Goal: Task Accomplishment & Management: Manage account settings

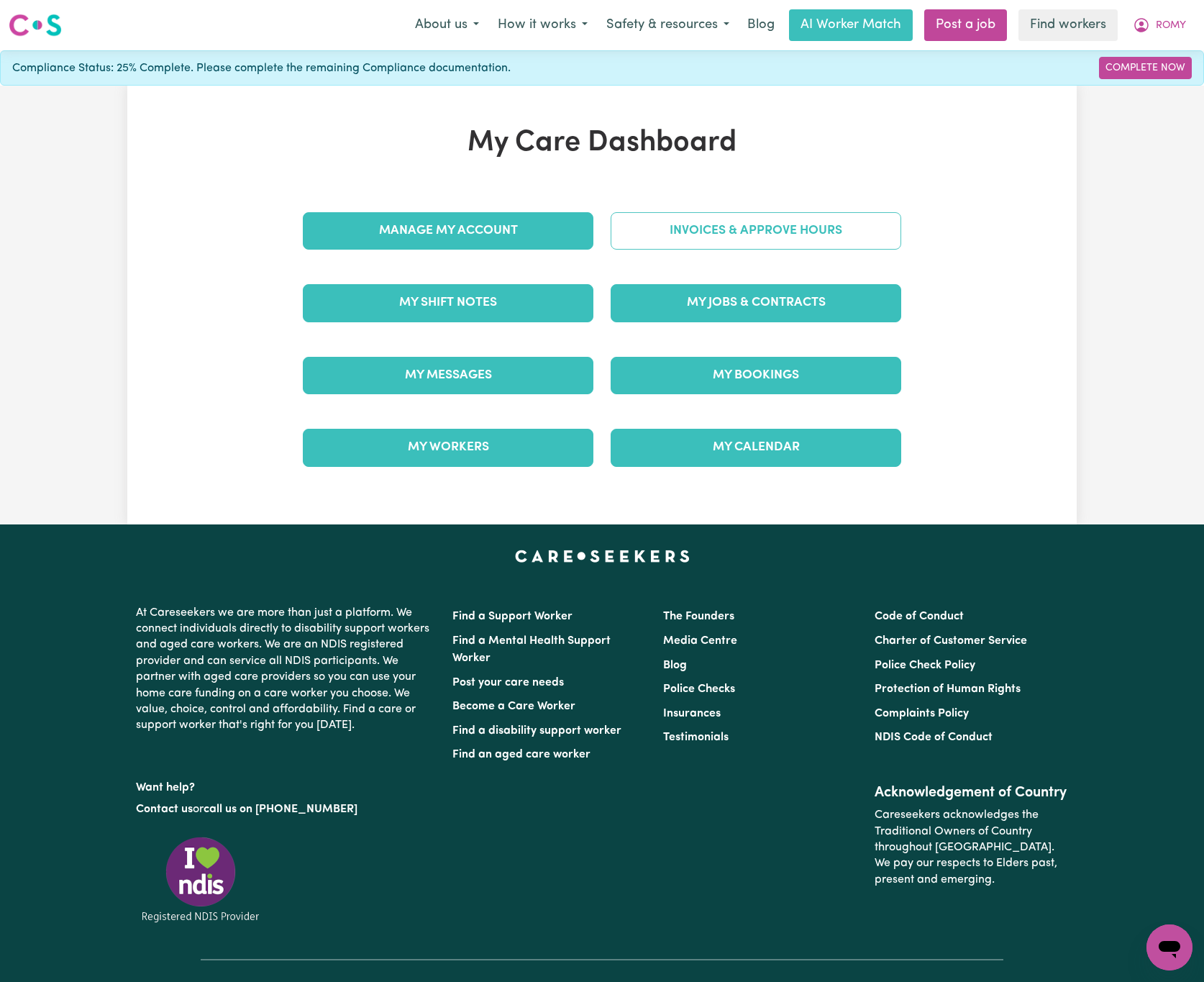
click at [684, 218] on link "Invoices & Approve Hours" at bounding box center [756, 231] width 291 height 38
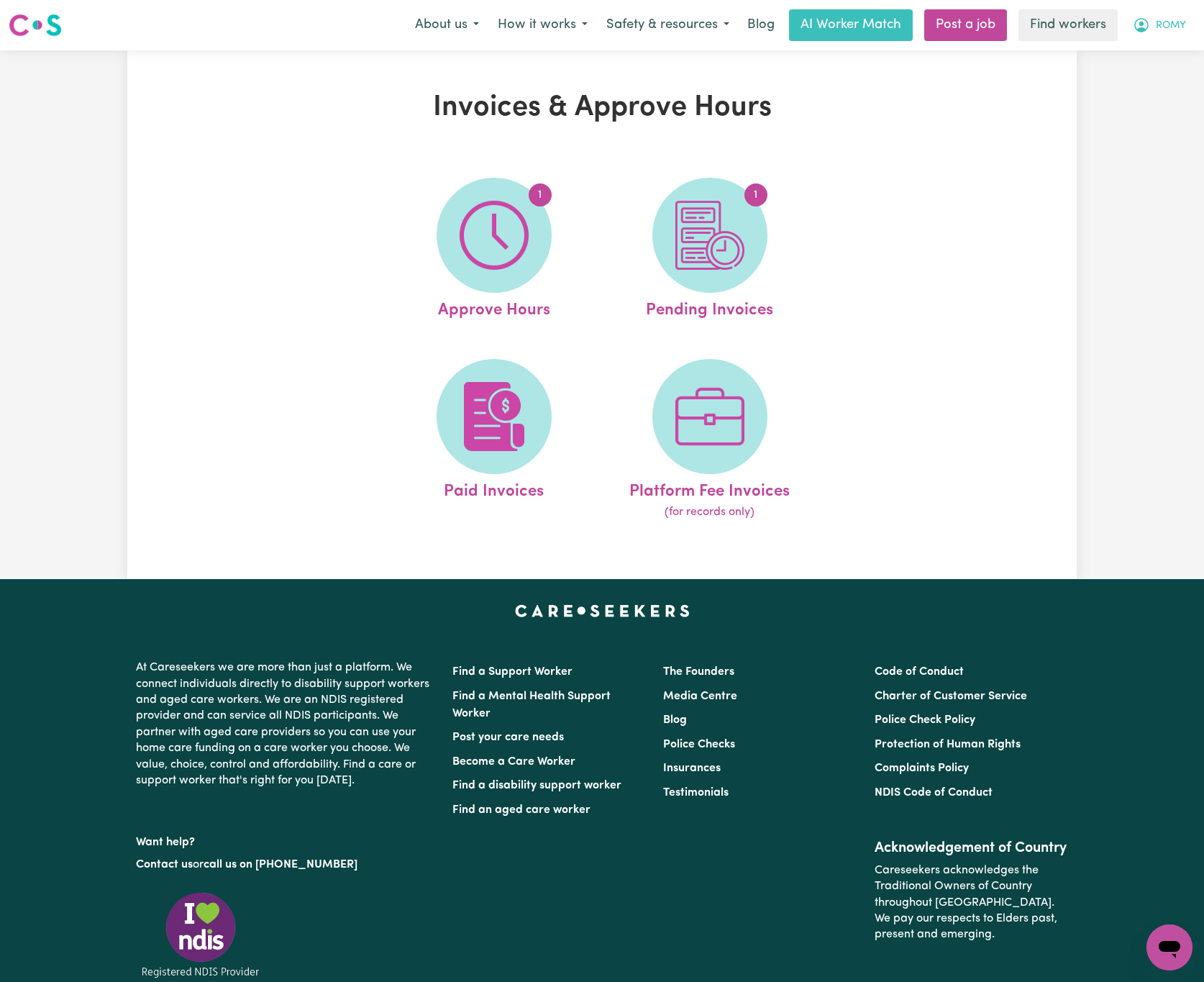
click at [1156, 23] on span "ROMY" at bounding box center [1171, 25] width 30 height 16
click at [1175, 52] on link "My Dashboard" at bounding box center [1137, 56] width 114 height 27
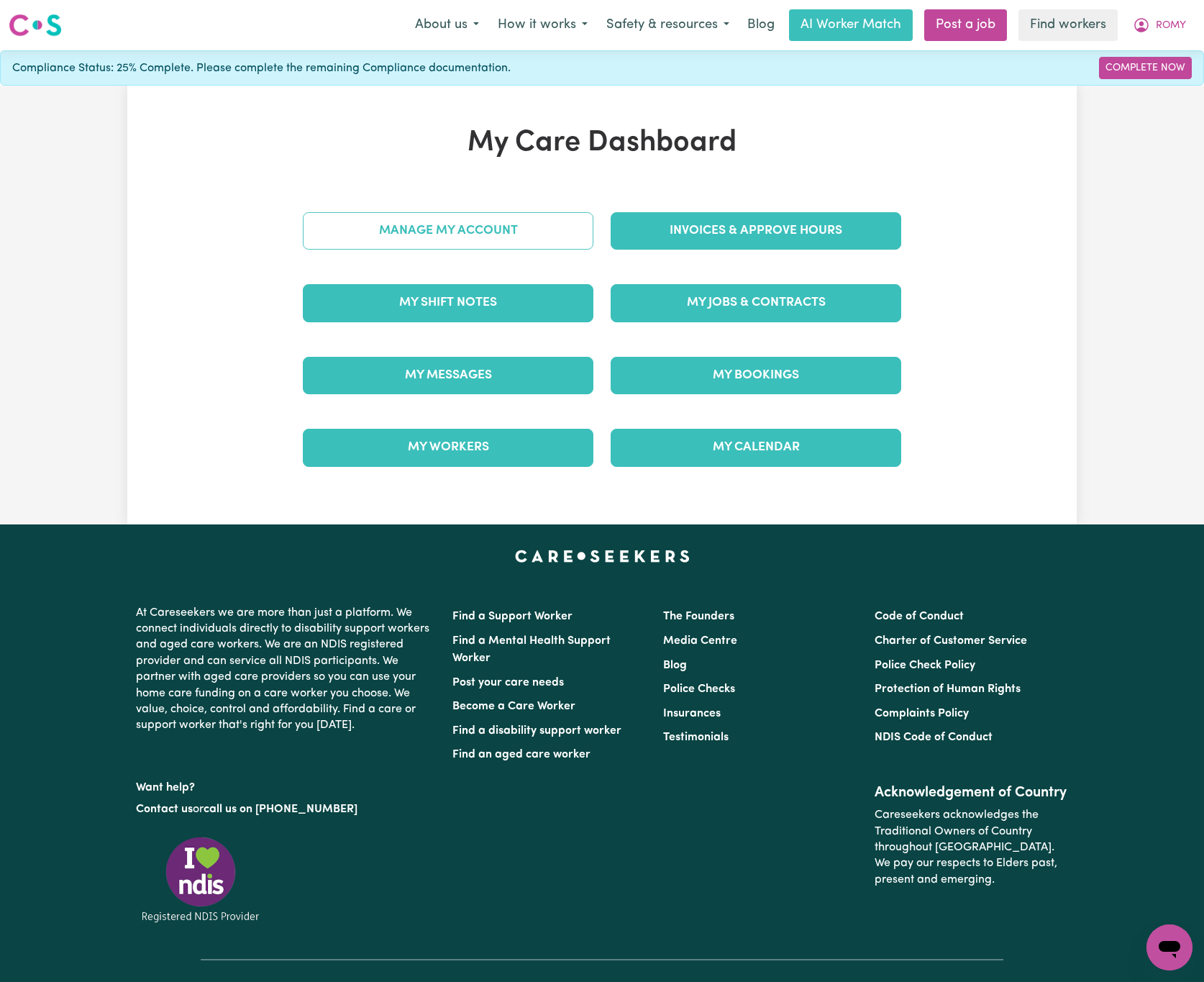
click at [529, 232] on link "Manage My Account" at bounding box center [448, 231] width 291 height 38
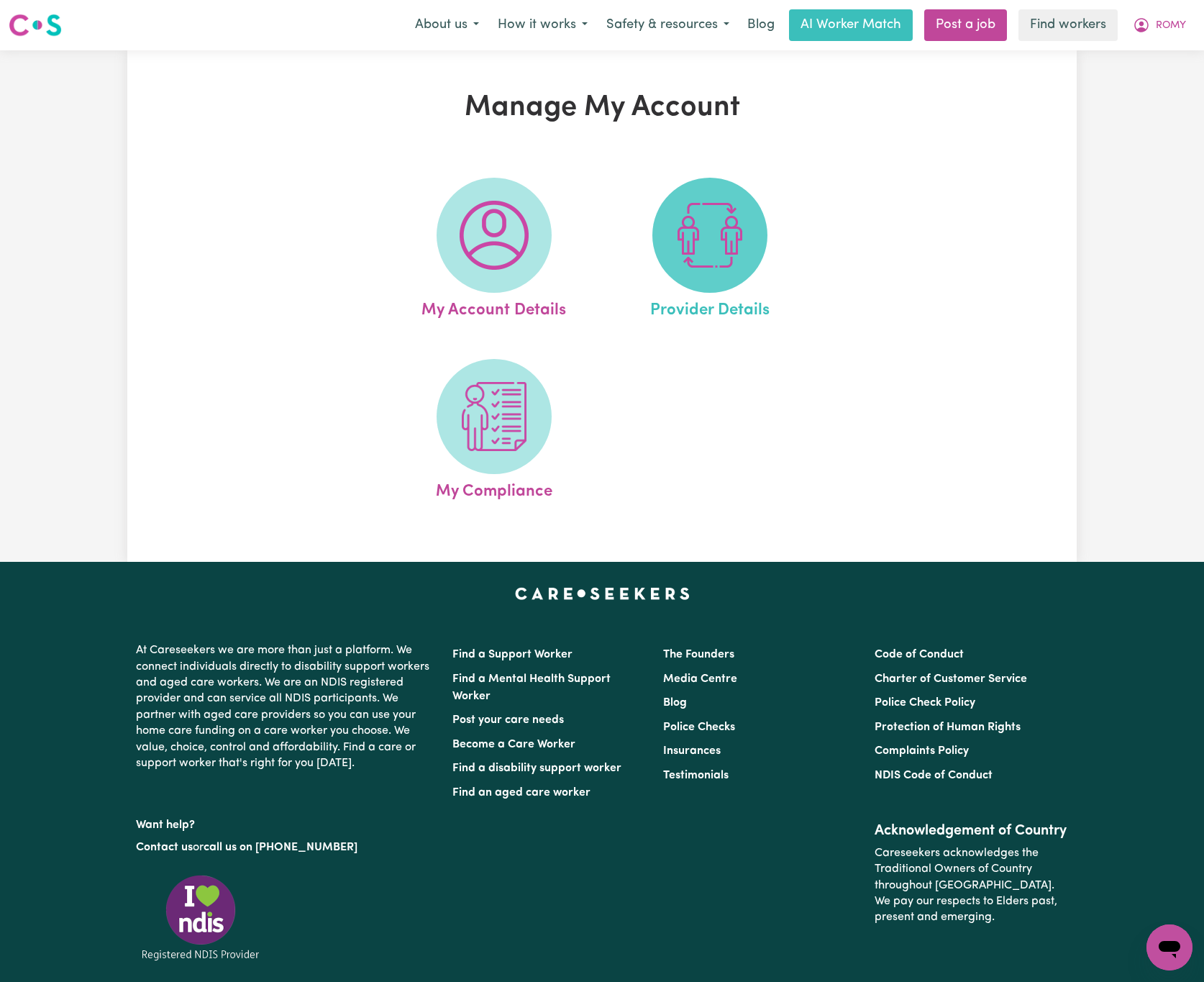
click at [714, 259] on img at bounding box center [709, 234] width 69 height 69
select select "NDIS_FUNDING_PLAN_MANAGED"
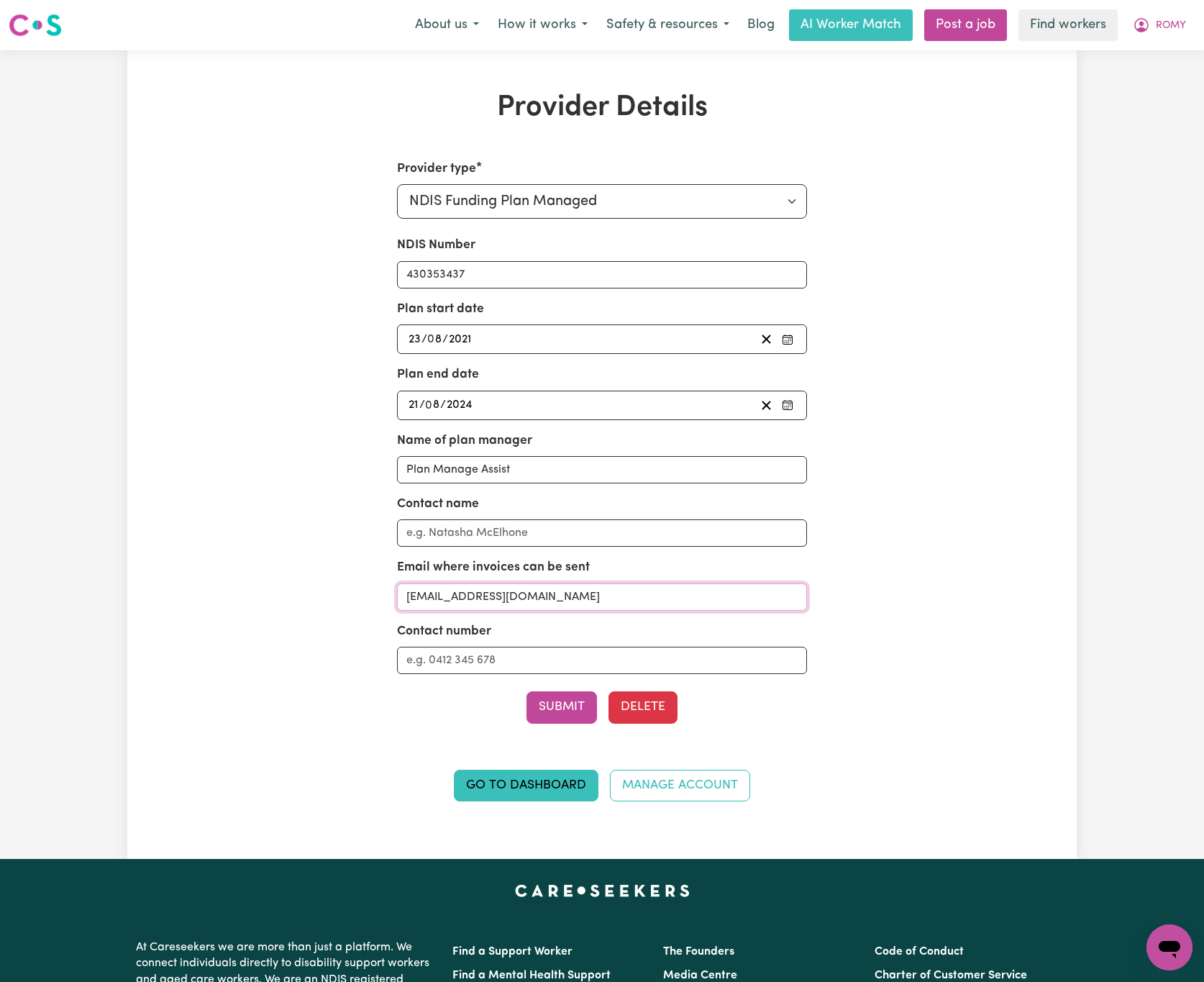
drag, startPoint x: 576, startPoint y: 608, endPoint x: 343, endPoint y: 598, distance: 233.2
click at [343, 598] on div "Provider type Select your provider type... Privately Aged Care / Home Care Pack…" at bounding box center [602, 490] width 616 height 659
drag, startPoint x: 1162, startPoint y: 8, endPoint x: 1172, endPoint y: 14, distance: 11.7
click at [1163, 8] on nav "Menu About us How it works Safety & resources Blog AI Worker Match Post a job F…" at bounding box center [602, 24] width 1204 height 50
click at [1174, 18] on span "ROMY" at bounding box center [1171, 25] width 30 height 16
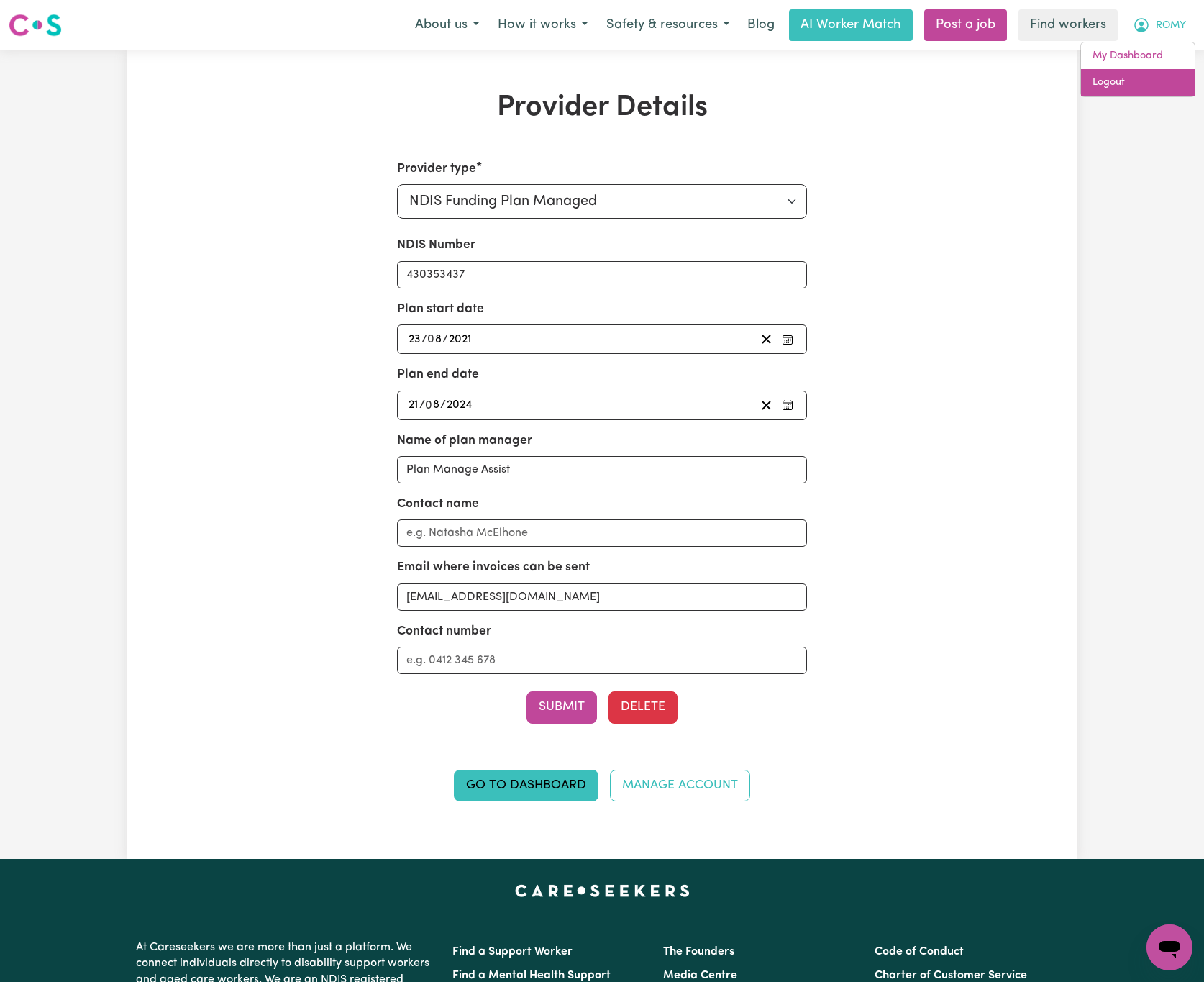
click at [1150, 74] on link "Logout" at bounding box center [1137, 82] width 114 height 27
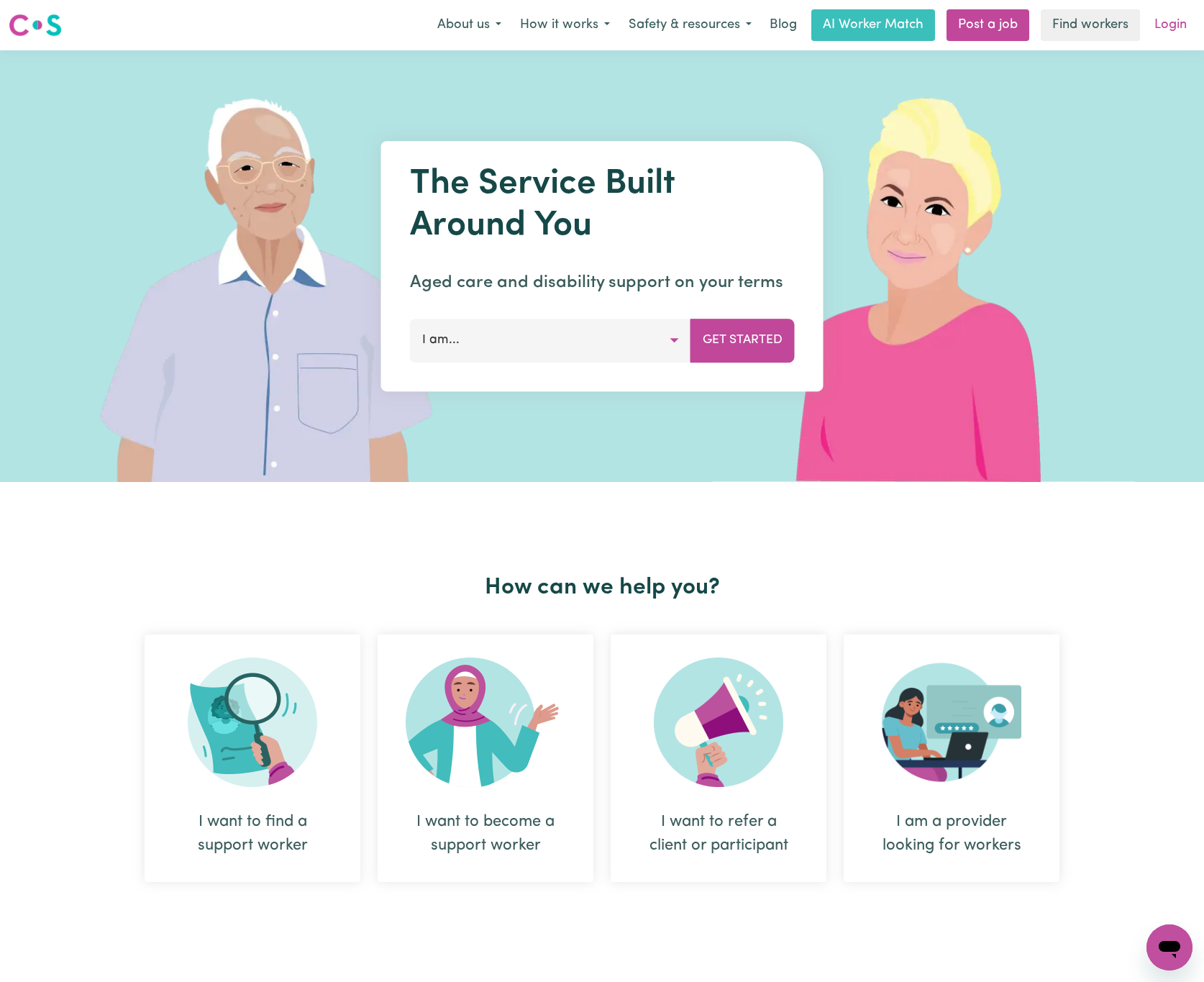
click at [1172, 11] on link "Login" at bounding box center [1170, 25] width 50 height 32
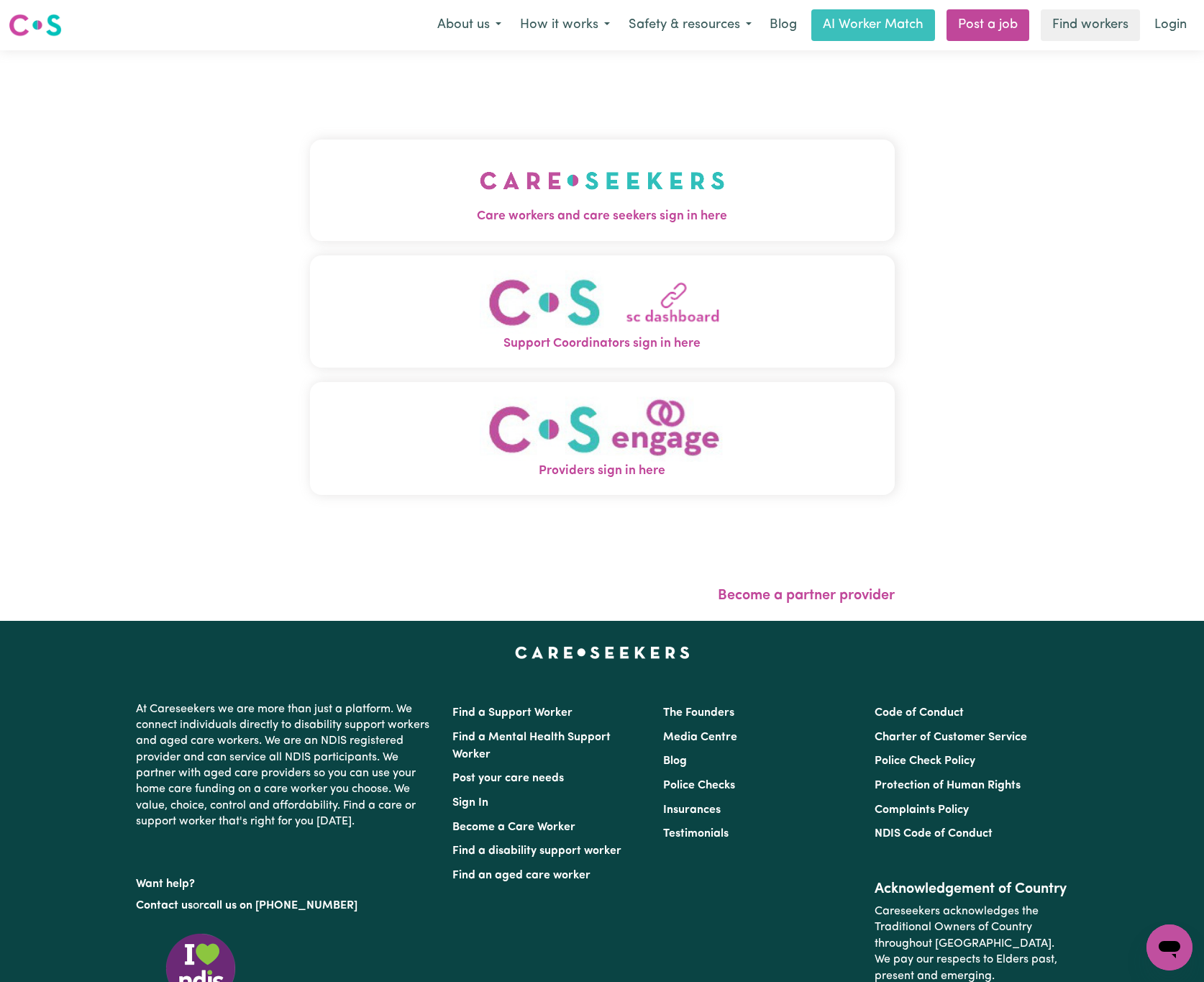
drag, startPoint x: 587, startPoint y: 145, endPoint x: 590, endPoint y: 156, distance: 11.4
click at [587, 150] on button "Care workers and care seekers sign in here" at bounding box center [602, 189] width 585 height 101
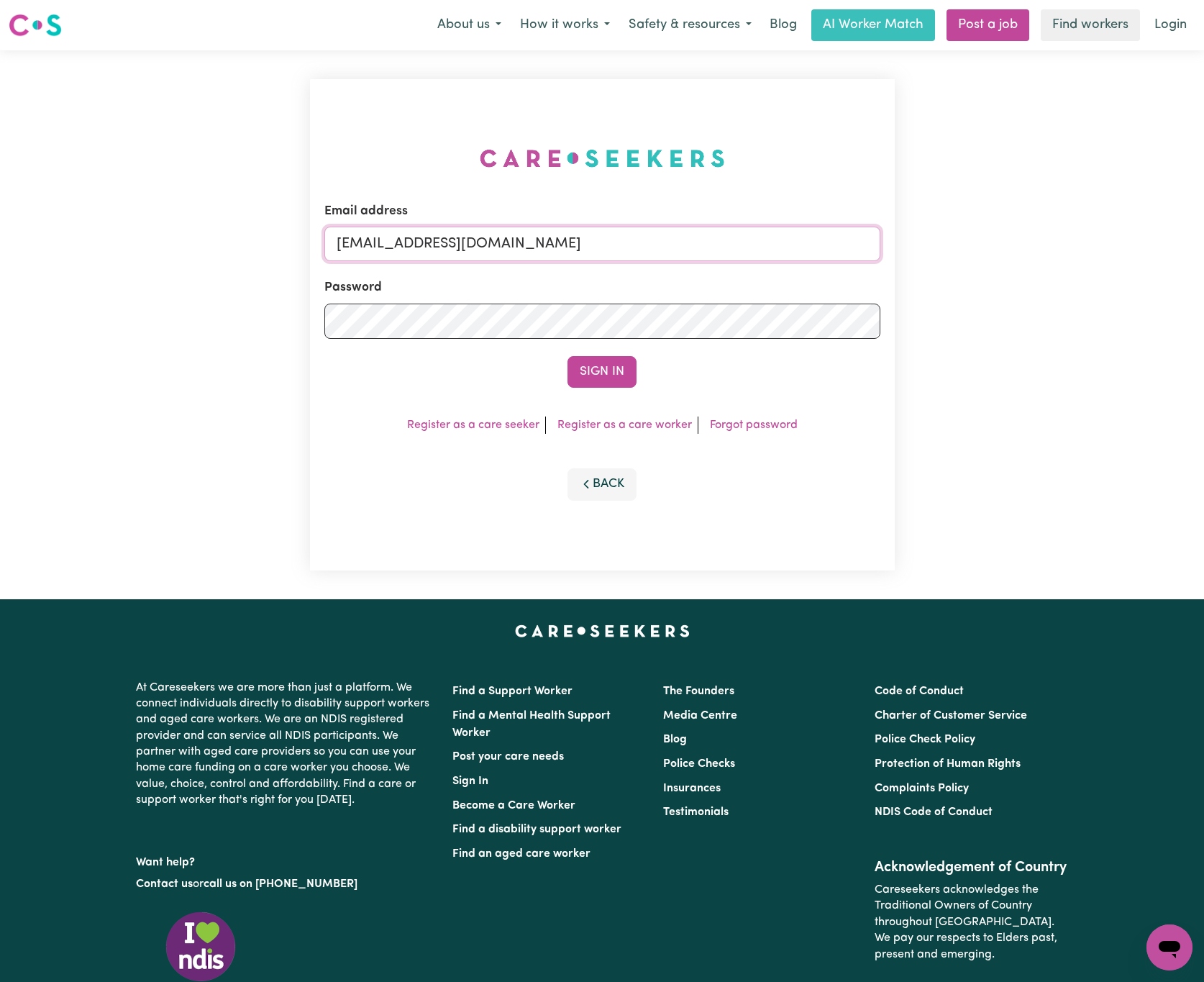
drag, startPoint x: 410, startPoint y: 237, endPoint x: 842, endPoint y: 237, distance: 432.0
click at [842, 237] on input "[EMAIL_ADDRESS][DOMAIN_NAME]" at bounding box center [602, 244] width 556 height 35
paste input "suzanncurranys"
type input "[EMAIL_ADDRESS][DOMAIN_NAME]"
click at [568, 356] on button "Sign In" at bounding box center [602, 372] width 69 height 32
